Goal: Check status: Check status

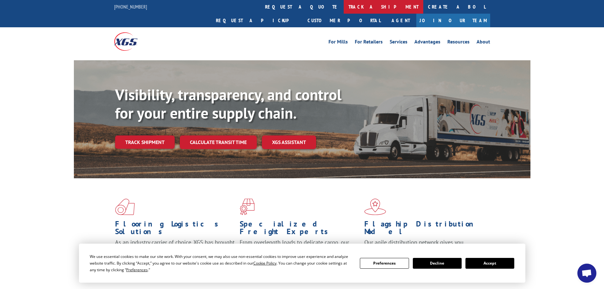
click at [344, 5] on link "track a shipment" at bounding box center [384, 7] width 80 height 14
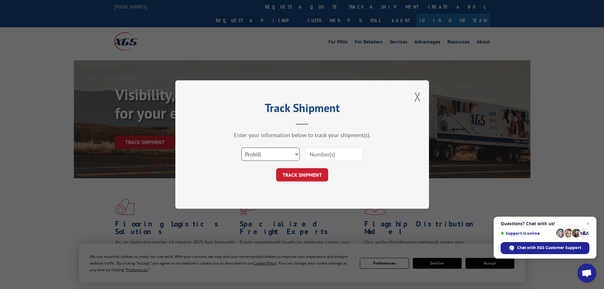
click at [270, 153] on select "Select category... Probill BOL PO" at bounding box center [270, 153] width 58 height 13
select select "bol"
click at [241, 147] on select "Select category... Probill BOL PO" at bounding box center [270, 153] width 58 height 13
click at [350, 157] on input at bounding box center [333, 153] width 58 height 13
type input "3821890-IA"
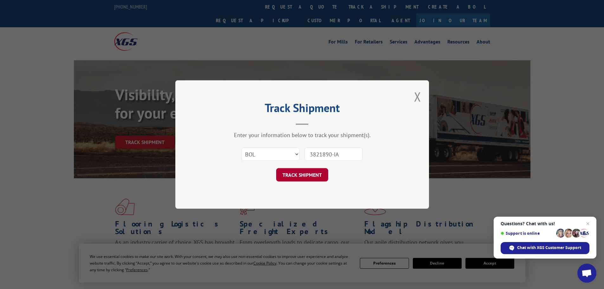
click at [321, 174] on button "TRACK SHIPMENT" at bounding box center [302, 174] width 52 height 13
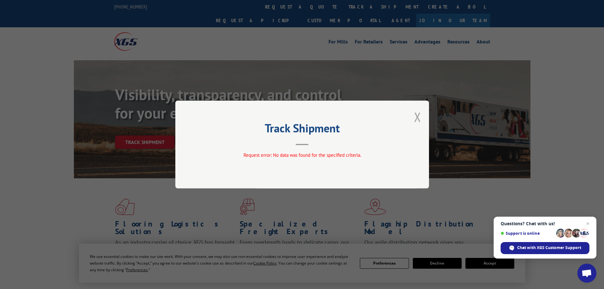
click at [415, 112] on button "Close modal" at bounding box center [417, 116] width 7 height 17
